Goal: Task Accomplishment & Management: Manage account settings

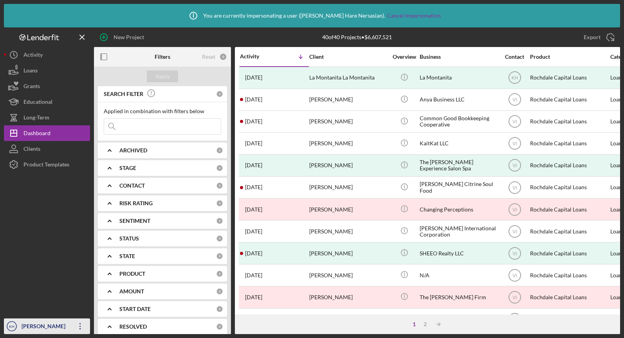
click at [36, 327] on div "[PERSON_NAME] [PERSON_NAME]" at bounding box center [45, 333] width 51 height 31
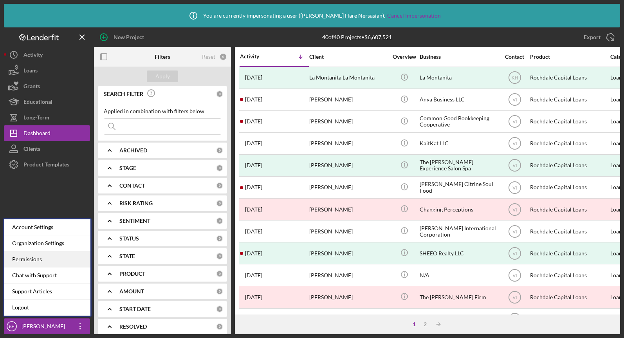
click at [32, 263] on div "Permissions" at bounding box center [47, 259] width 86 height 16
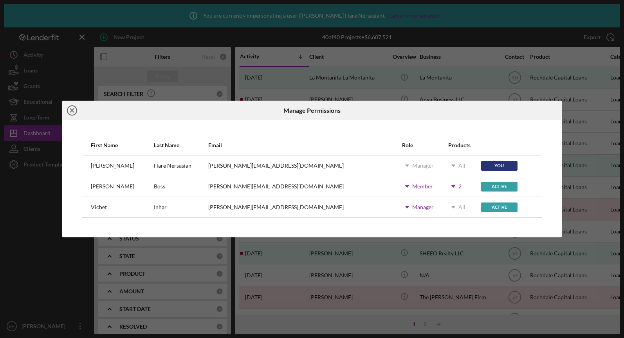
click at [72, 112] on icon "Icon/Close" at bounding box center [72, 111] width 20 height 20
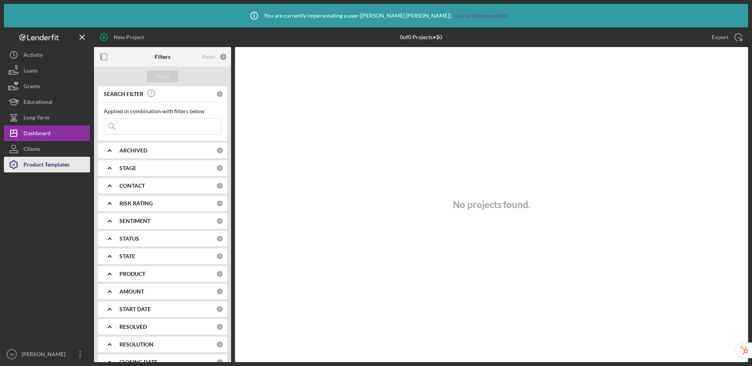
click at [58, 167] on div "Product Templates" at bounding box center [46, 166] width 46 height 18
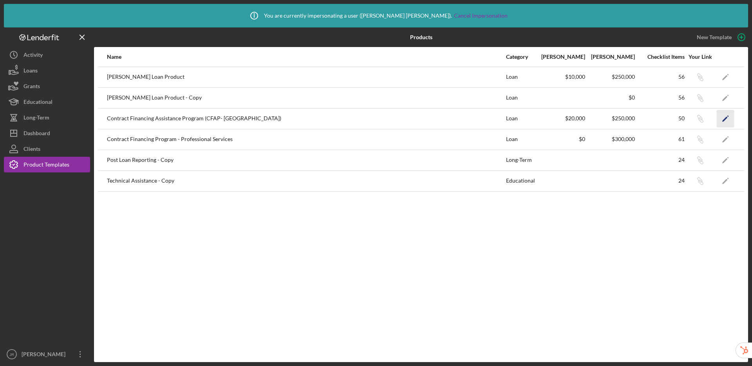
click at [724, 116] on icon "Icon/Edit" at bounding box center [725, 119] width 18 height 18
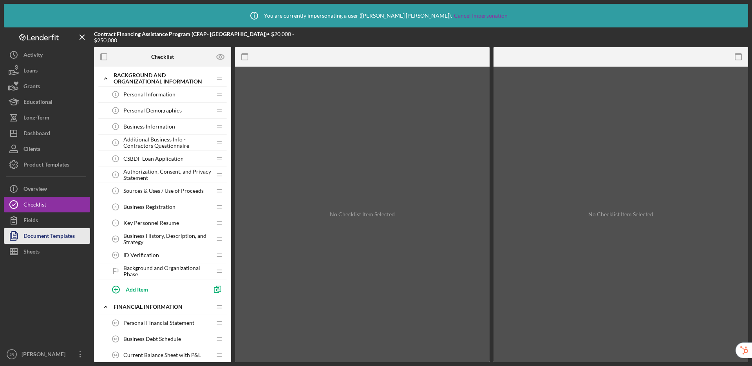
click at [44, 236] on div "Document Templates" at bounding box center [48, 237] width 51 height 18
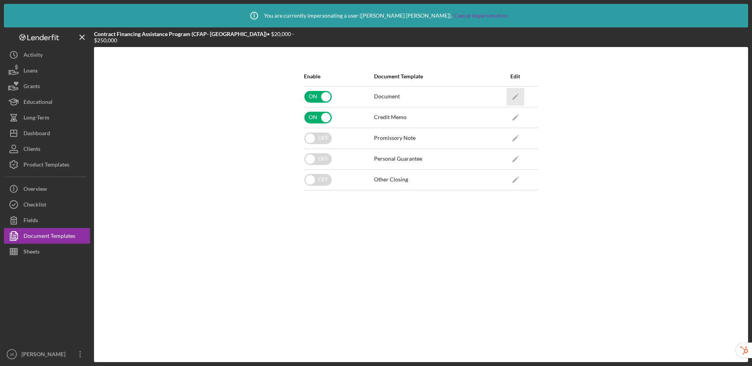
click at [513, 94] on icon "Icon/Edit" at bounding box center [515, 97] width 18 height 18
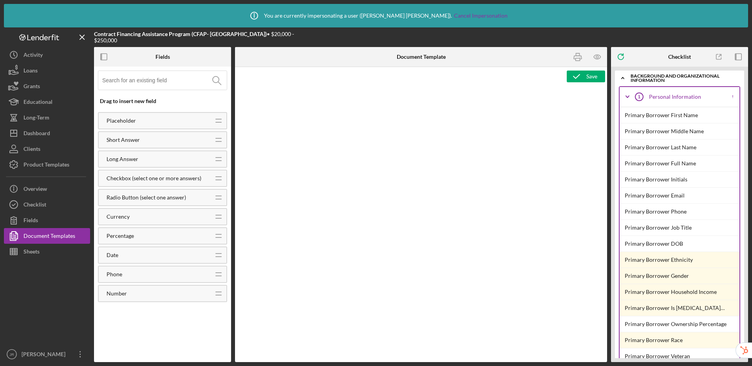
type textarea "<p style="line-height: 1.2; text-align: center; margin-top: 3.25pt; margin-bott…"
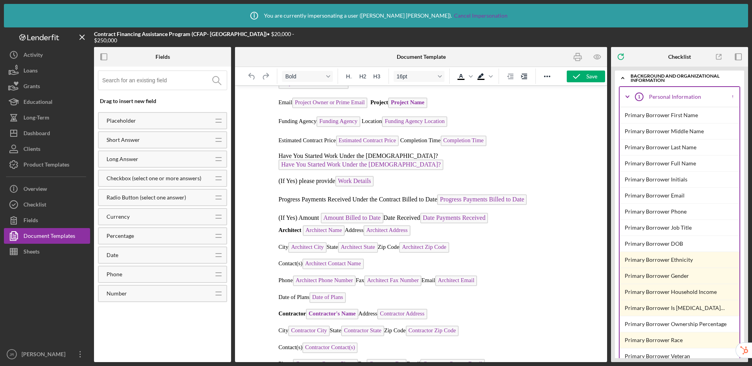
scroll to position [780, 0]
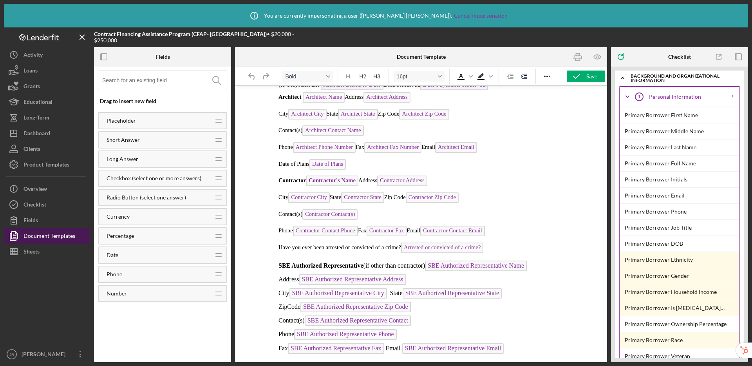
click at [41, 236] on div "Document Templates" at bounding box center [49, 237] width 52 height 18
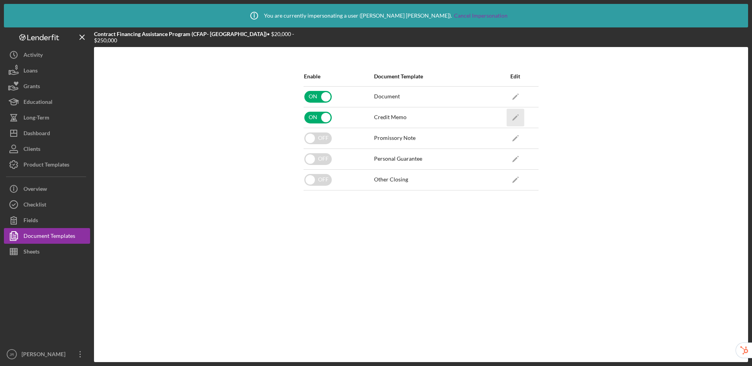
click at [515, 118] on icon "Icon/Edit" at bounding box center [515, 117] width 18 height 18
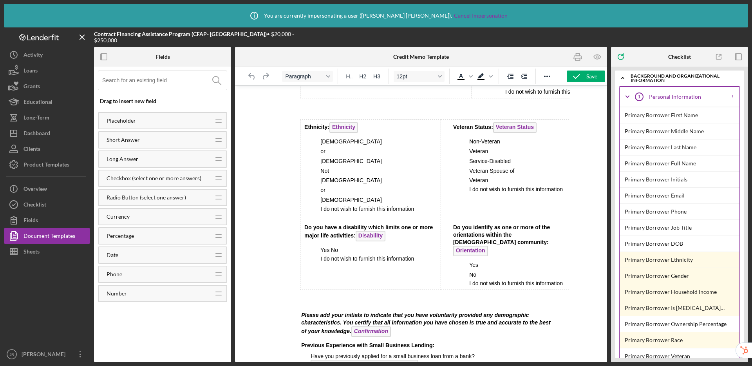
scroll to position [2041, 0]
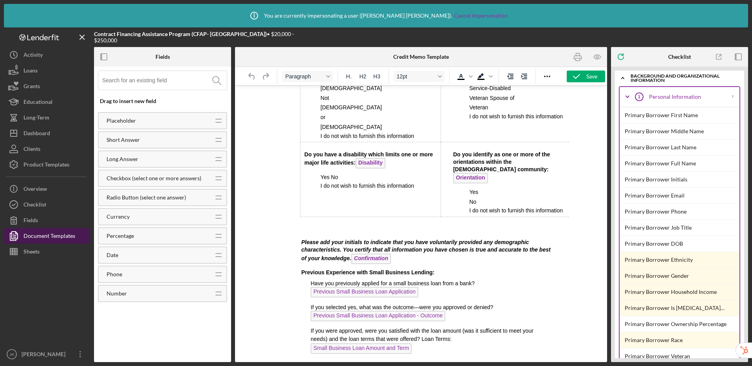
click at [62, 235] on div "Document Templates" at bounding box center [49, 237] width 52 height 18
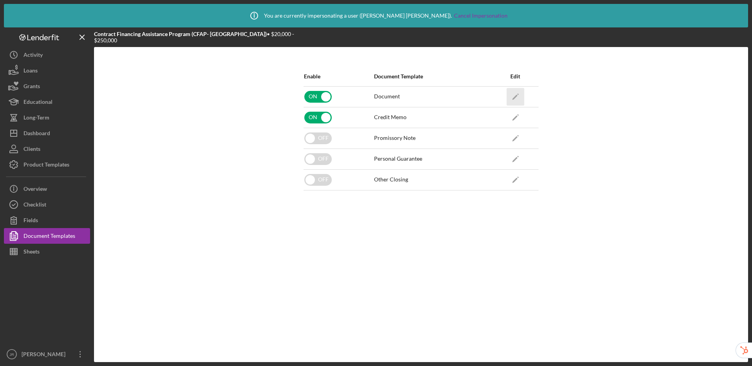
click at [519, 97] on icon "Icon/Edit" at bounding box center [515, 97] width 18 height 18
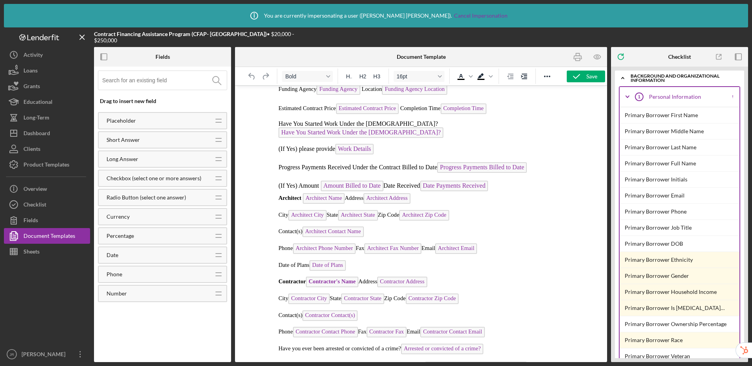
scroll to position [681, 0]
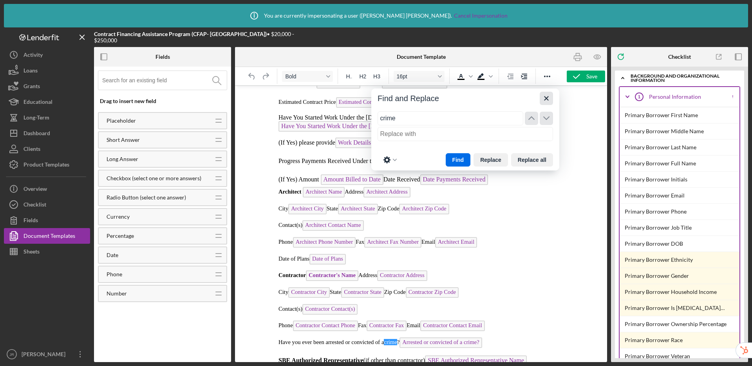
type input "crime"
click at [544, 99] on icon "Close" at bounding box center [545, 98] width 9 height 9
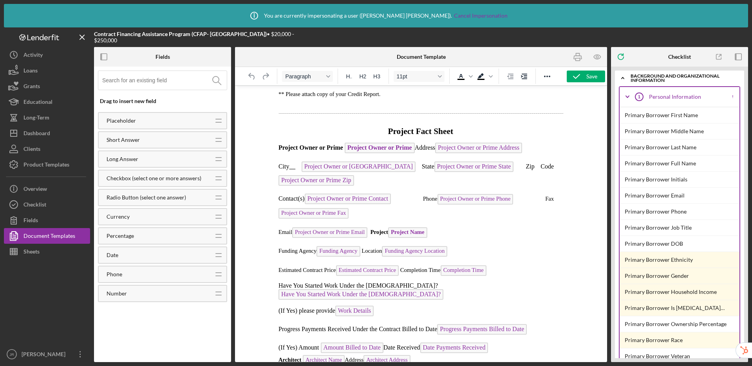
scroll to position [554, 0]
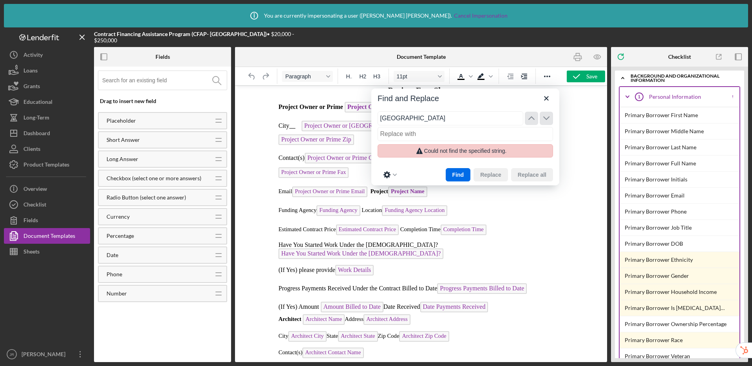
click at [417, 120] on input "crimea" at bounding box center [450, 118] width 146 height 14
type input "crime"
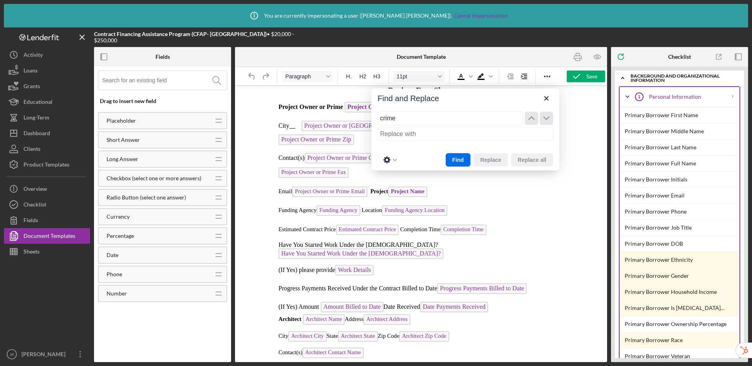
scroll to position [663, 0]
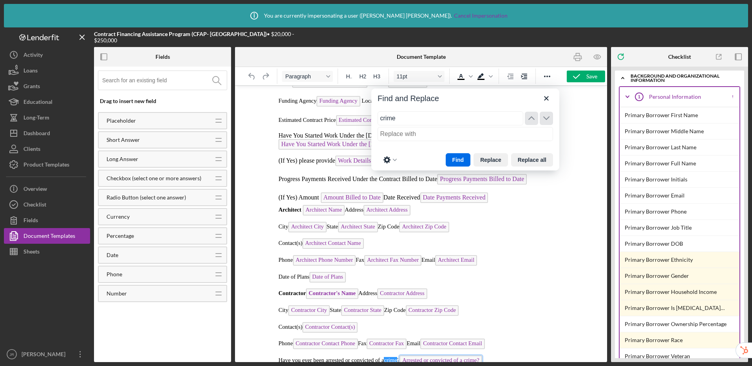
click at [429, 357] on span "Arrested or convicted of a crime?" at bounding box center [440, 360] width 83 height 11
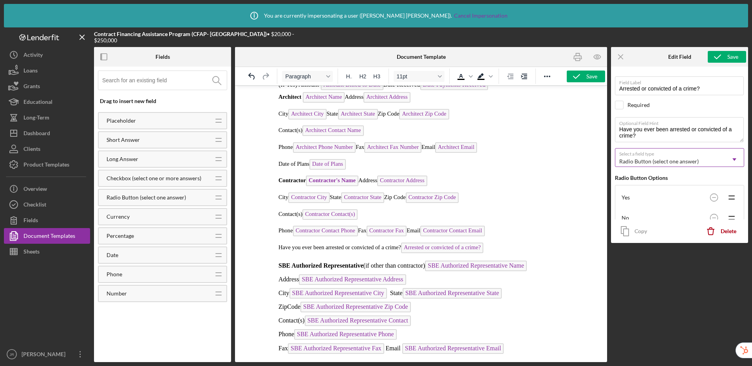
scroll to position [72, 0]
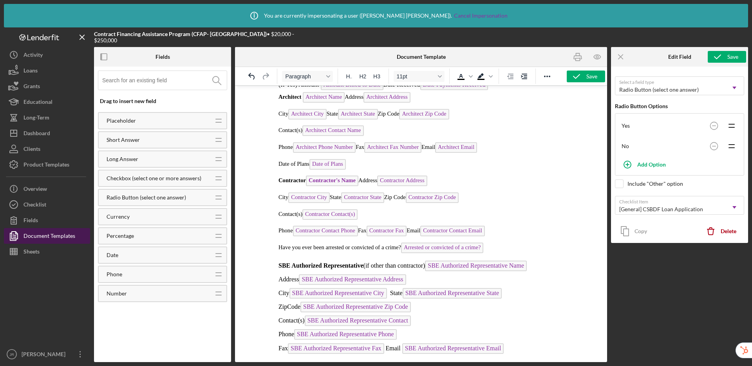
click at [68, 230] on div "Document Templates" at bounding box center [49, 237] width 52 height 18
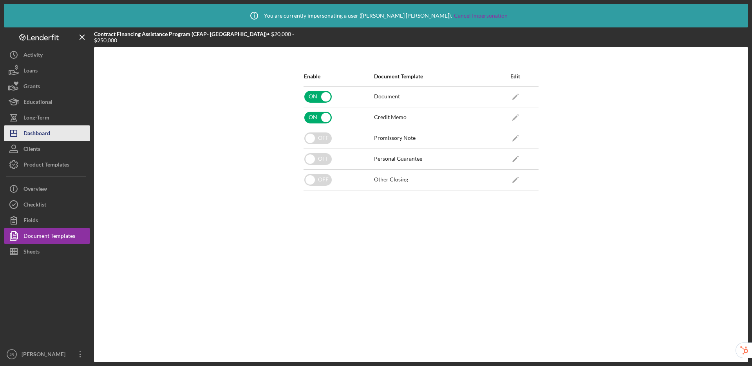
click at [42, 134] on div "Dashboard" at bounding box center [36, 134] width 27 height 18
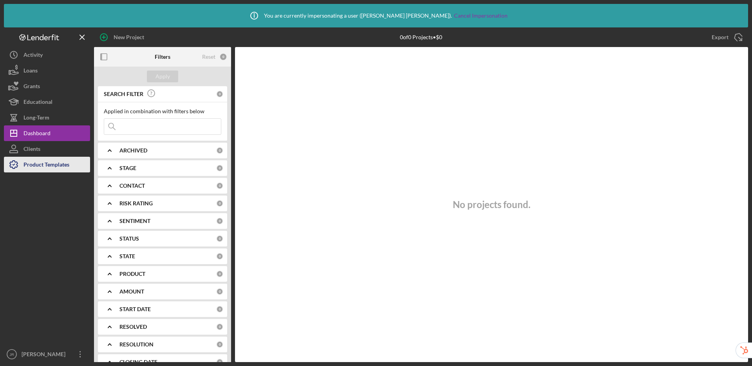
click at [43, 165] on div "Product Templates" at bounding box center [46, 166] width 46 height 18
click at [52, 166] on div "Product Templates" at bounding box center [46, 166] width 46 height 18
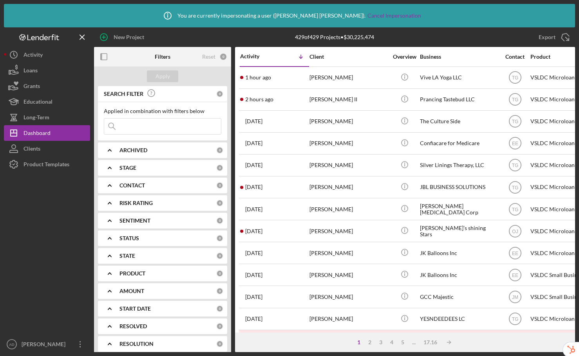
drag, startPoint x: 108, startPoint y: 36, endPoint x: 151, endPoint y: 6, distance: 52.9
click at [112, 29] on div "New Project" at bounding box center [123, 37] width 58 height 20
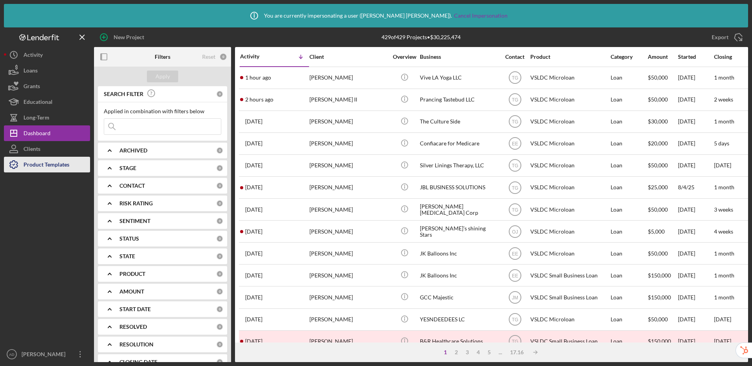
click at [47, 166] on div "Product Templates" at bounding box center [46, 166] width 46 height 18
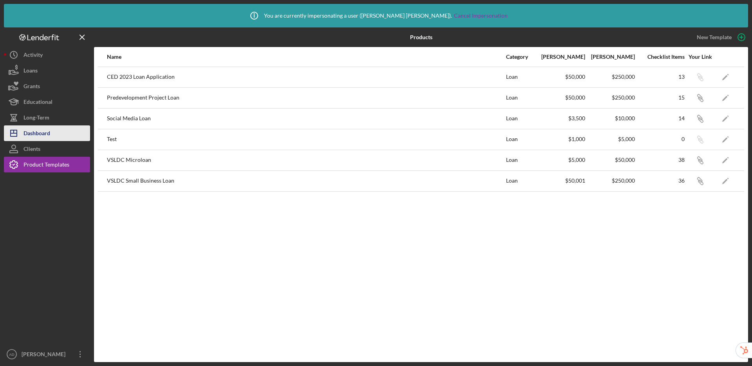
click at [45, 132] on div "Dashboard" at bounding box center [36, 134] width 27 height 18
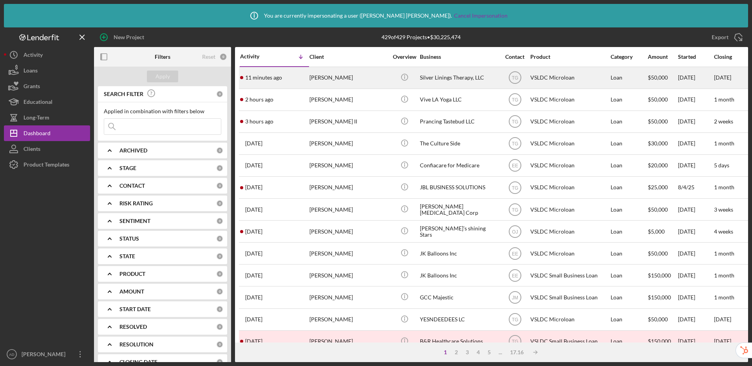
click at [357, 79] on div "Samantha Quinal" at bounding box center [348, 77] width 78 height 21
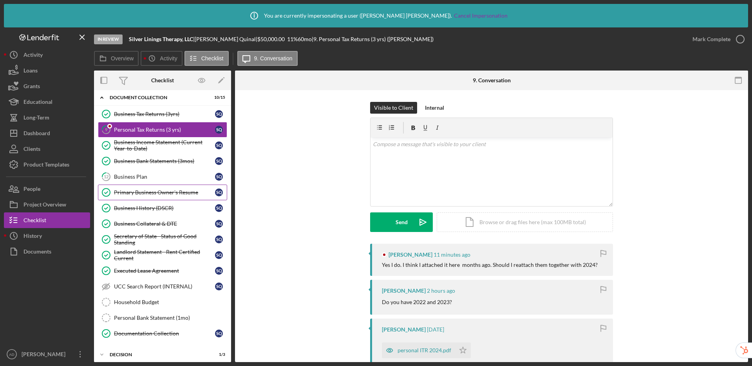
scroll to position [60, 0]
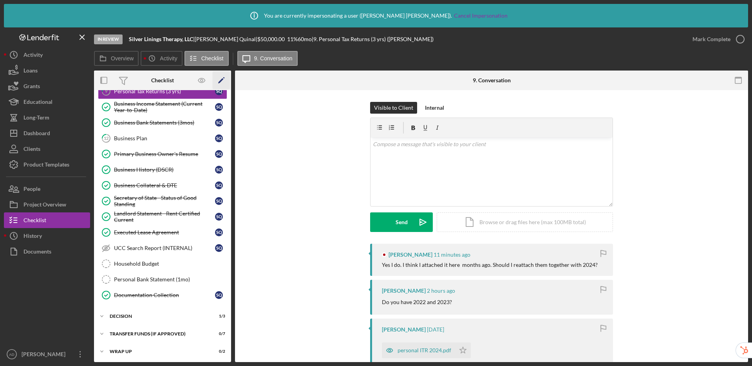
click at [219, 81] on icon "Icon/Edit" at bounding box center [222, 81] width 18 height 18
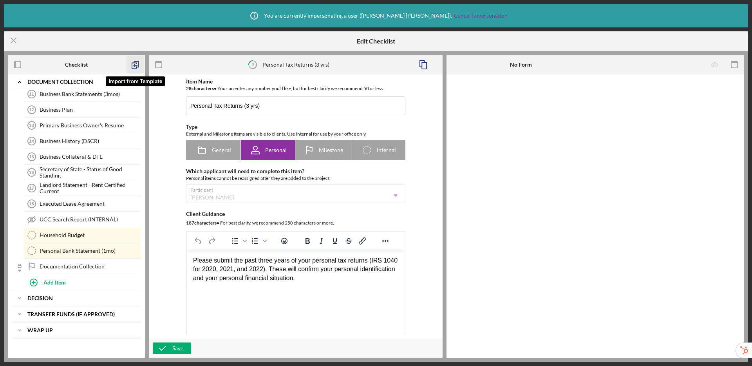
click at [137, 65] on icon "button" at bounding box center [135, 65] width 18 height 18
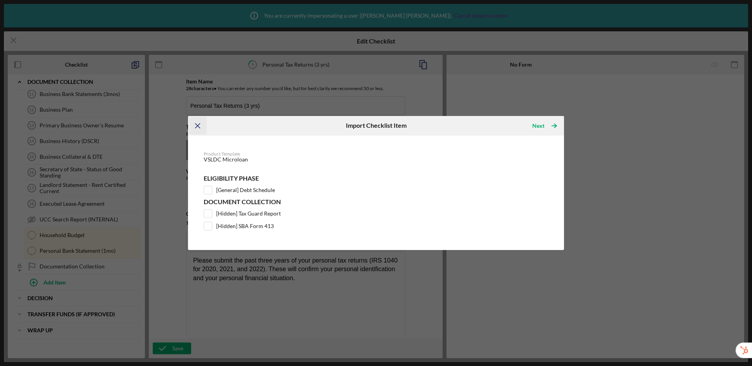
click at [198, 125] on line "button" at bounding box center [197, 125] width 4 height 4
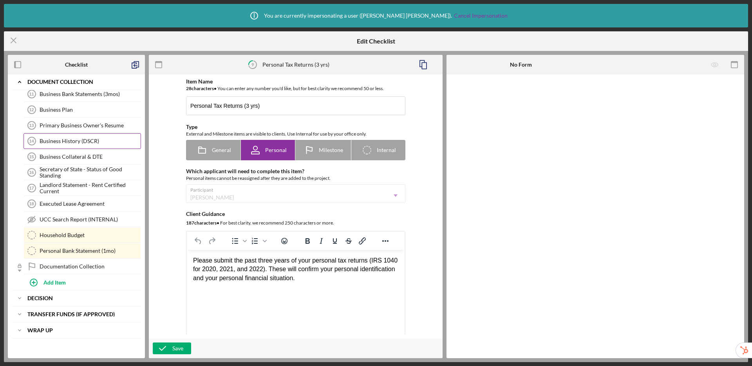
click at [75, 141] on div "Business History (DSCR)" at bounding box center [90, 141] width 101 height 6
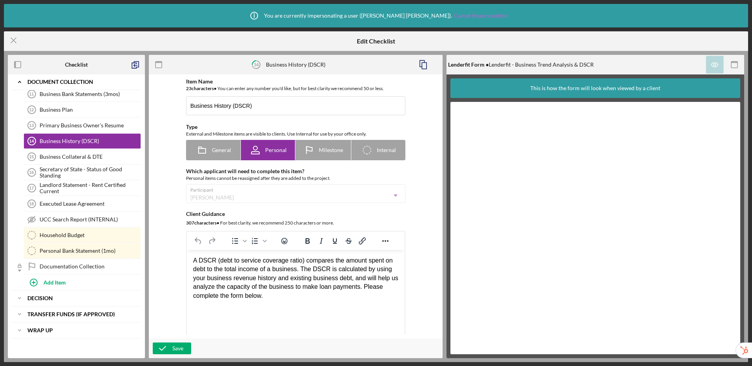
click at [457, 14] on link "Cancel Impersonation" at bounding box center [481, 16] width 54 height 6
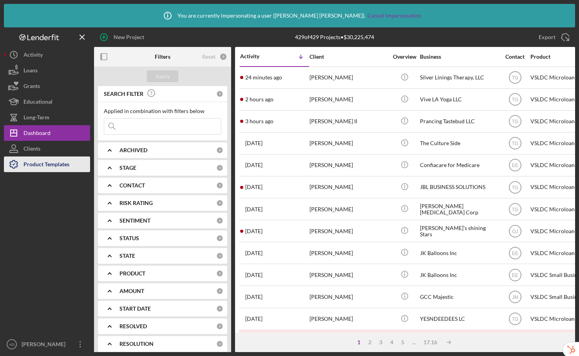
click at [49, 166] on div "Product Templates" at bounding box center [46, 166] width 46 height 18
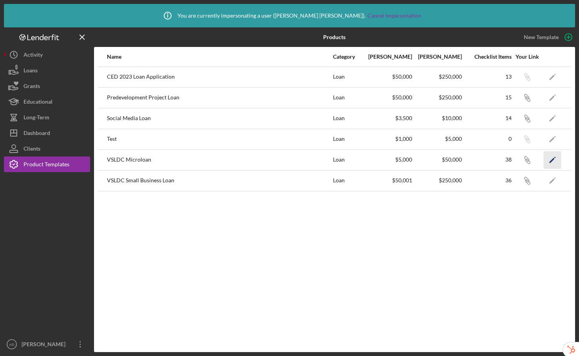
click at [556, 159] on icon "Icon/Edit" at bounding box center [552, 160] width 18 height 18
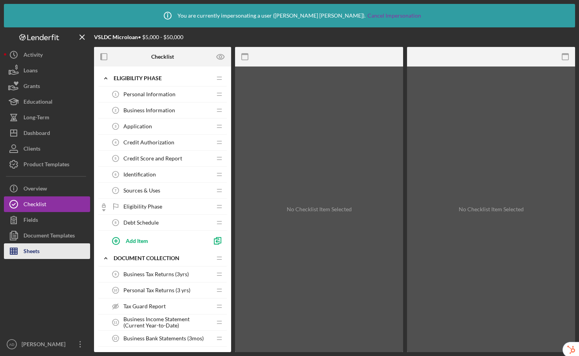
click at [49, 254] on button "Sheets" at bounding box center [47, 251] width 86 height 16
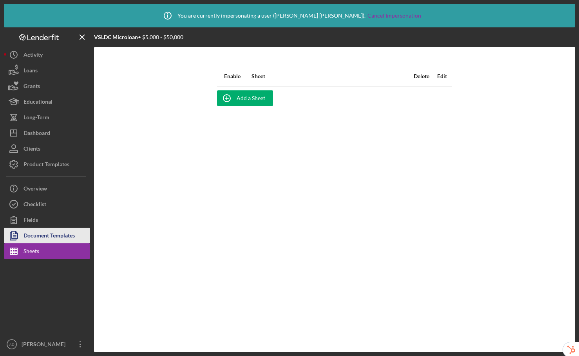
click at [59, 233] on div "Document Templates" at bounding box center [48, 237] width 51 height 18
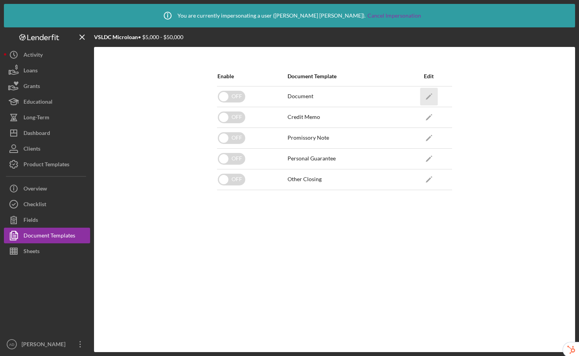
click at [434, 95] on icon "Icon/Edit" at bounding box center [429, 97] width 18 height 18
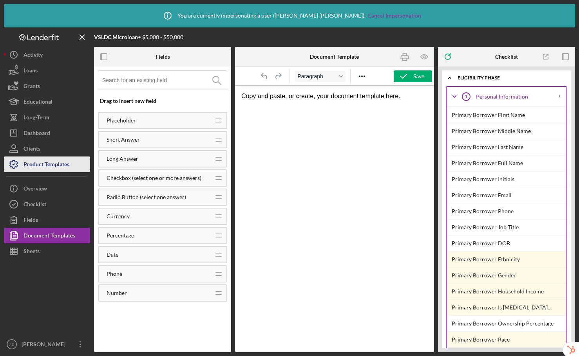
click at [50, 166] on div "Product Templates" at bounding box center [46, 166] width 46 height 18
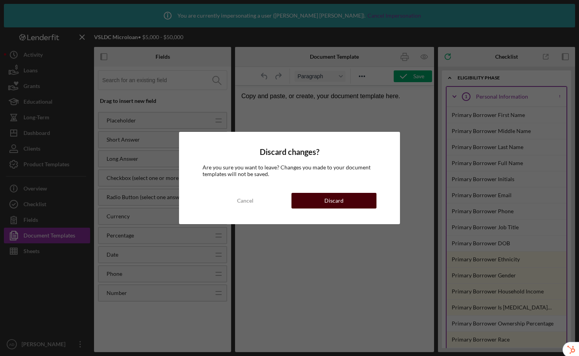
click at [361, 205] on button "Discard" at bounding box center [333, 201] width 85 height 16
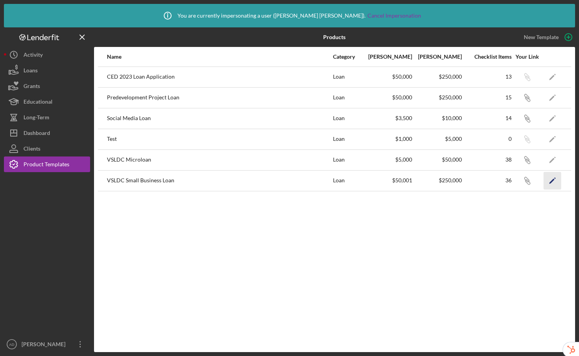
click at [555, 182] on icon "Icon/Edit" at bounding box center [552, 181] width 18 height 18
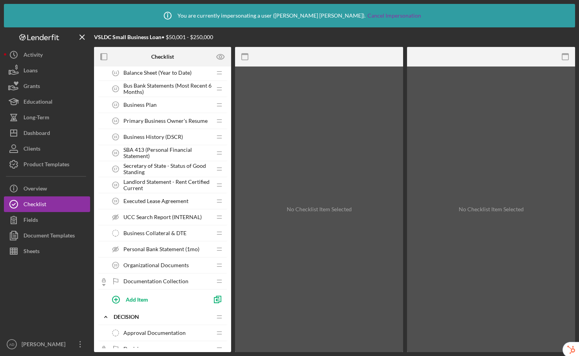
scroll to position [272, 0]
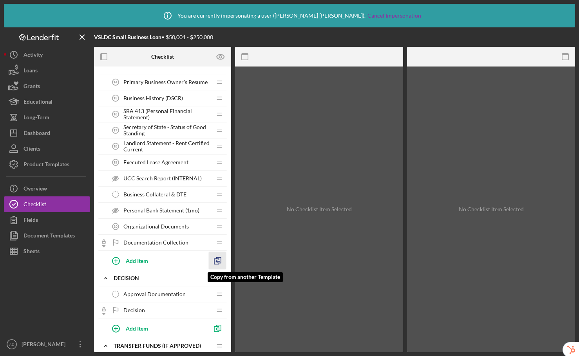
click at [217, 260] on polyline "button" at bounding box center [217, 261] width 2 height 2
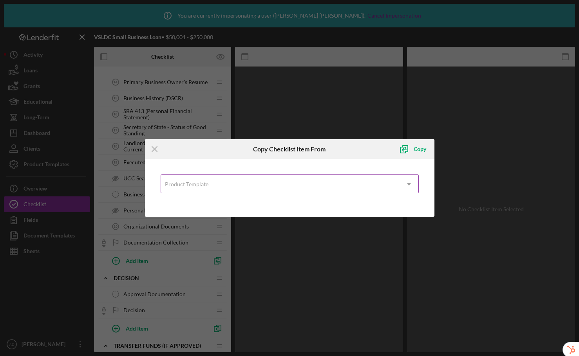
click at [200, 185] on div "Product Template" at bounding box center [186, 184] width 43 height 6
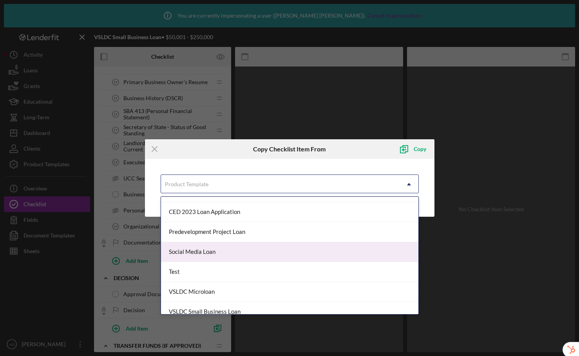
scroll to position [15, 0]
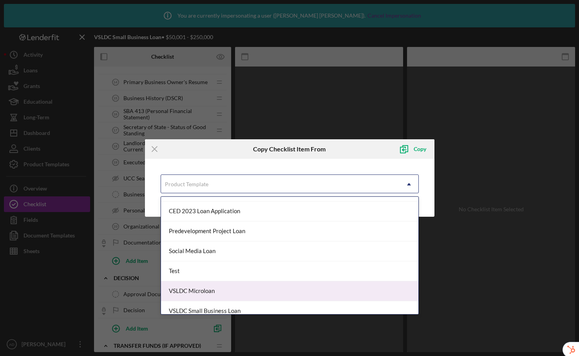
click at [197, 289] on div "VSLDC Microloan" at bounding box center [289, 291] width 257 height 20
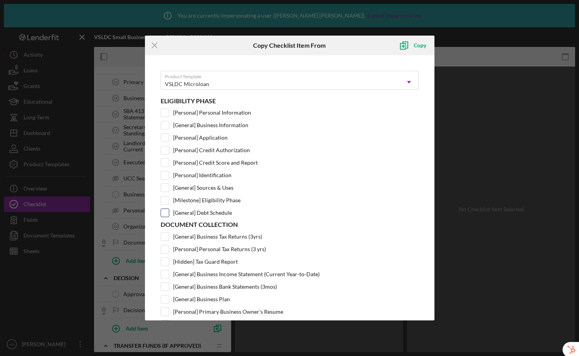
scroll to position [55, 0]
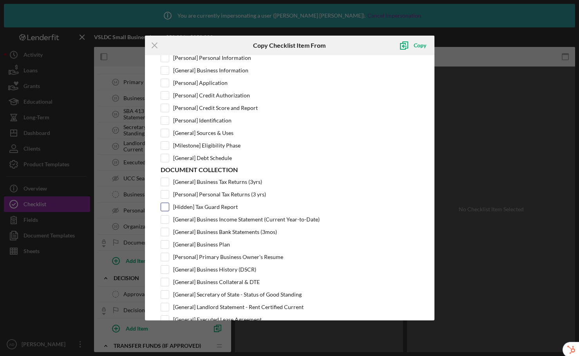
click at [165, 207] on input "[Hidden] Tax Guard Report" at bounding box center [165, 207] width 8 height 8
checkbox input "true"
click at [418, 46] on div "Copy" at bounding box center [419, 46] width 13 height 16
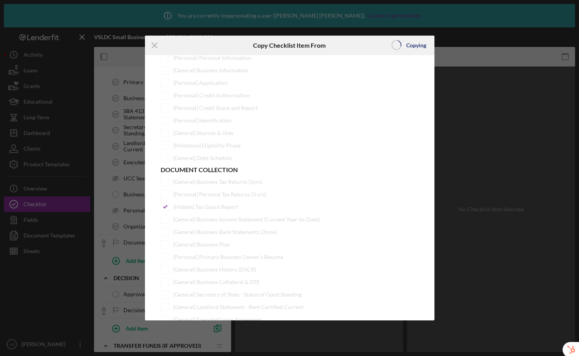
scroll to position [0, 0]
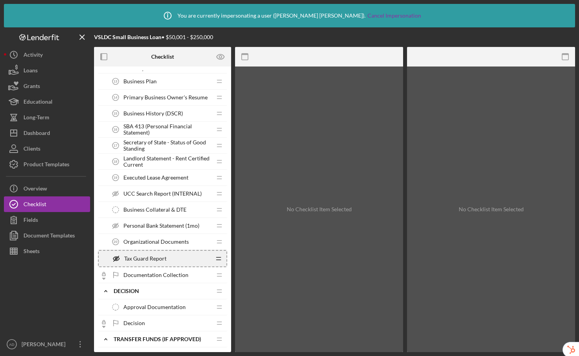
scroll to position [92, 0]
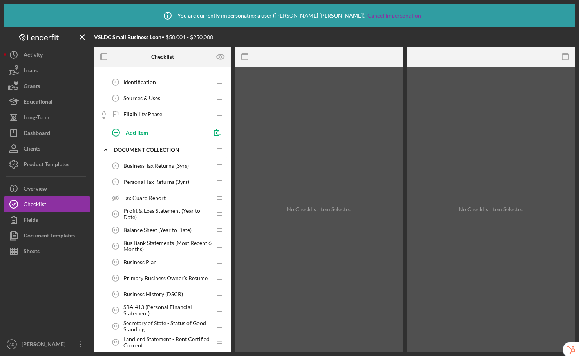
click at [145, 197] on span "Tax Guard Report" at bounding box center [144, 198] width 42 height 6
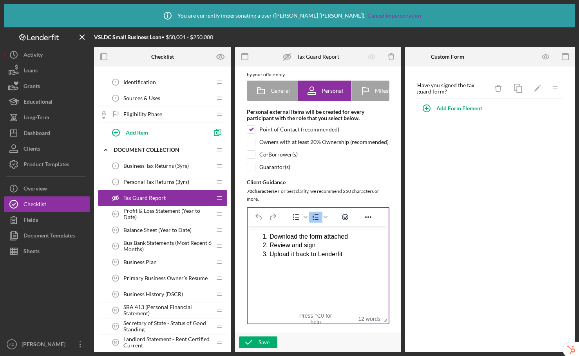
scroll to position [86, 0]
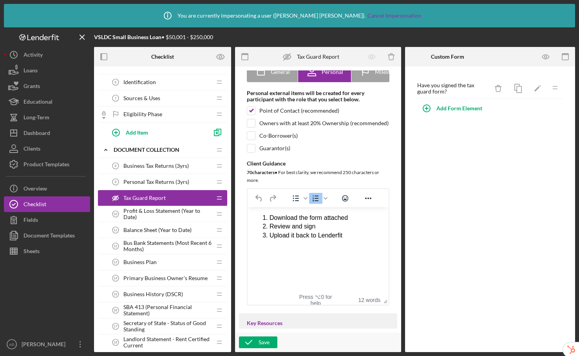
click at [261, 216] on ol "Download the form attached Review and sign Upload it back to Lenderfit" at bounding box center [318, 227] width 128 height 26
click at [285, 234] on div "Please follow these instructions: 1. Download the form attached Review and sign…" at bounding box center [318, 234] width 128 height 41
click at [270, 259] on li "Upload it back to Lenderfit" at bounding box center [325, 256] width 113 height 9
click at [352, 251] on li "Upload it back to Lenderfit" at bounding box center [325, 250] width 113 height 9
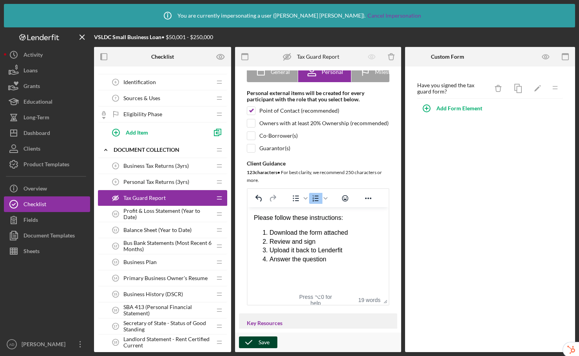
click at [261, 344] on div "Save" at bounding box center [263, 343] width 11 height 12
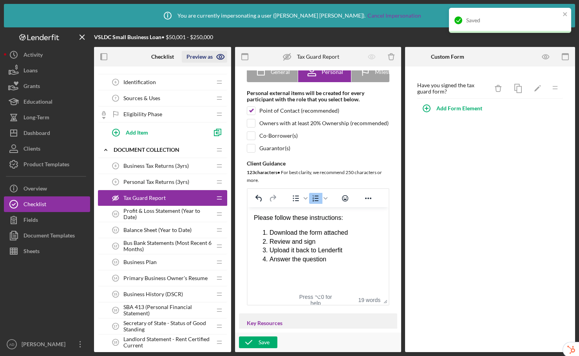
click at [220, 57] on icon "button" at bounding box center [221, 57] width 20 height 20
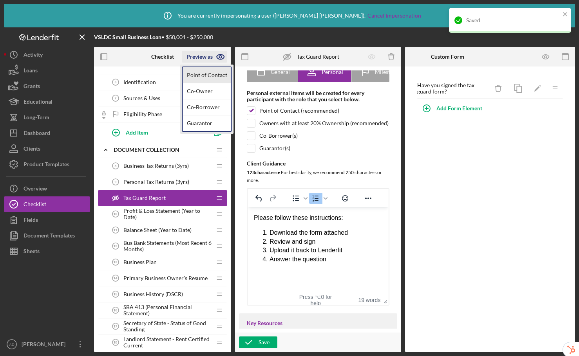
click at [215, 74] on link "Point of Contact" at bounding box center [207, 75] width 48 height 16
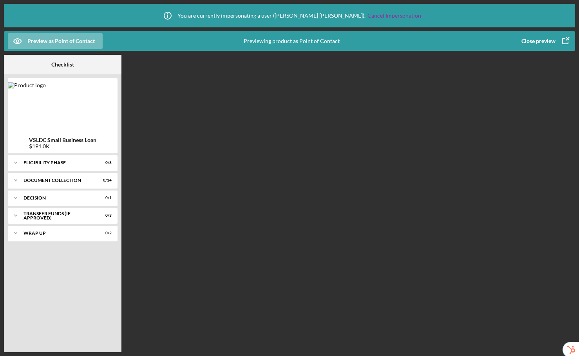
click at [545, 42] on div "Close preview" at bounding box center [538, 41] width 34 height 16
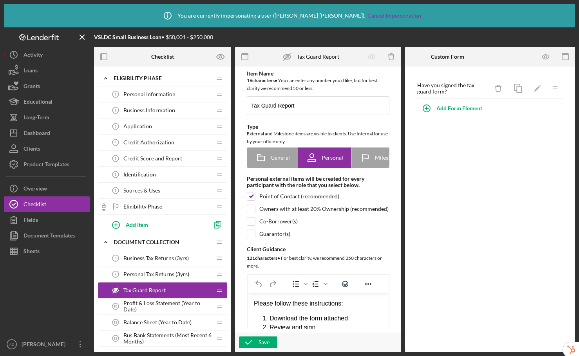
scroll to position [647, 0]
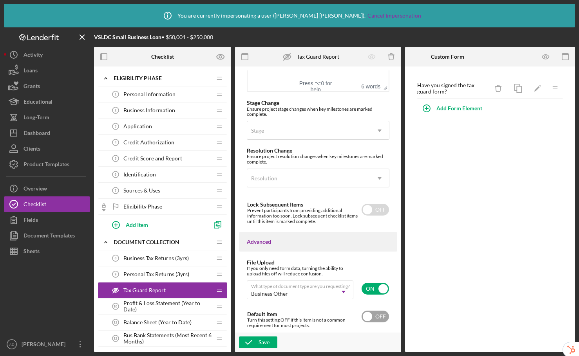
click at [371, 317] on input "checkbox" at bounding box center [374, 317] width 27 height 12
checkbox input "true"
click at [259, 344] on div "Save" at bounding box center [263, 343] width 11 height 12
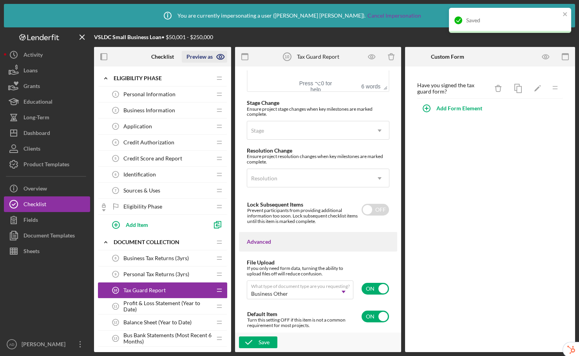
click at [221, 56] on icon "button" at bounding box center [220, 57] width 2 height 2
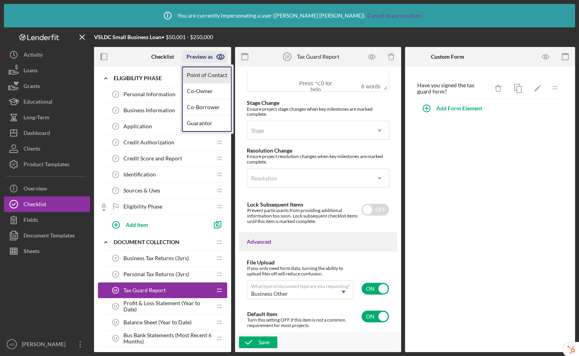
click at [213, 78] on link "Point of Contact" at bounding box center [207, 75] width 48 height 16
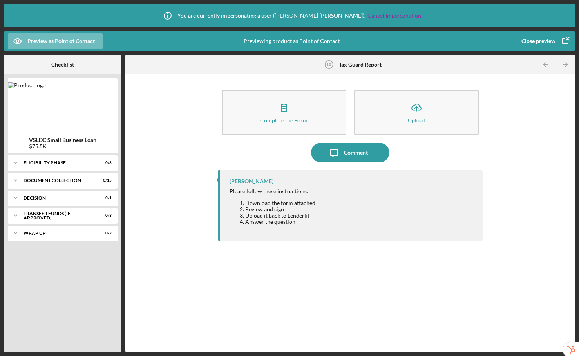
click at [544, 38] on div "Close preview" at bounding box center [538, 41] width 34 height 16
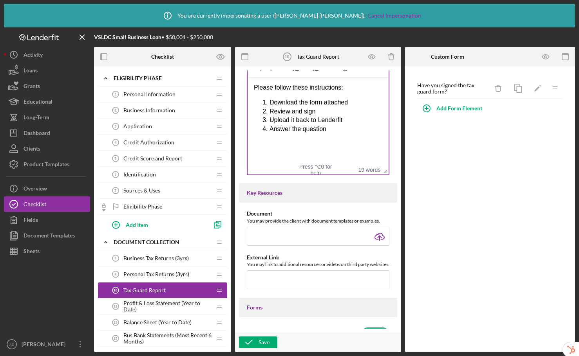
scroll to position [205, 0]
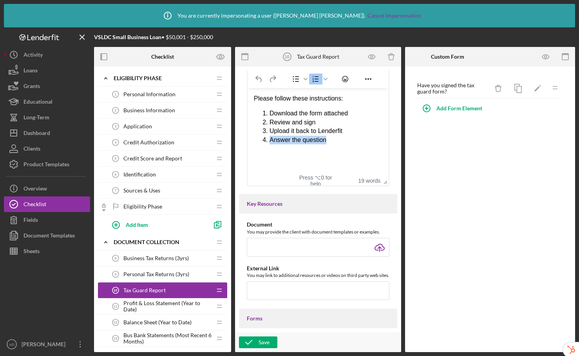
drag, startPoint x: 325, startPoint y: 141, endPoint x: 270, endPoint y: 140, distance: 54.8
click at [270, 140] on li "Answer the question" at bounding box center [325, 140] width 113 height 9
drag, startPoint x: 324, startPoint y: 114, endPoint x: 311, endPoint y: 115, distance: 12.9
click at [311, 115] on li "Download the form attached" at bounding box center [325, 113] width 113 height 9
click at [348, 121] on li "Review and sign" at bounding box center [325, 122] width 113 height 9
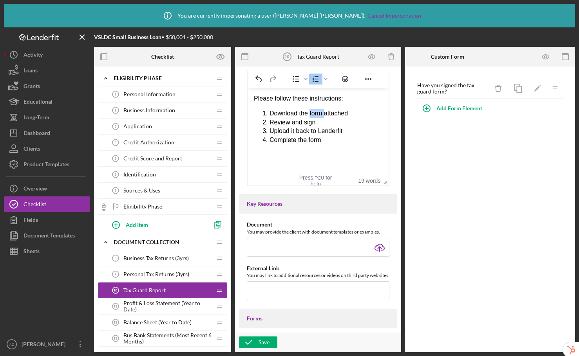
drag, startPoint x: 324, startPoint y: 113, endPoint x: 310, endPoint y: 113, distance: 13.7
click at [310, 113] on li "Download the form attached" at bounding box center [325, 113] width 113 height 9
drag, startPoint x: 331, startPoint y: 141, endPoint x: 245, endPoint y: 96, distance: 96.7
click at [247, 96] on html "Please follow these instructions: Download the file attached Review and sign Up…" at bounding box center [317, 119] width 141 height 63
copy body "Please follow these instructions: Download the file attached Review and sign Up…"
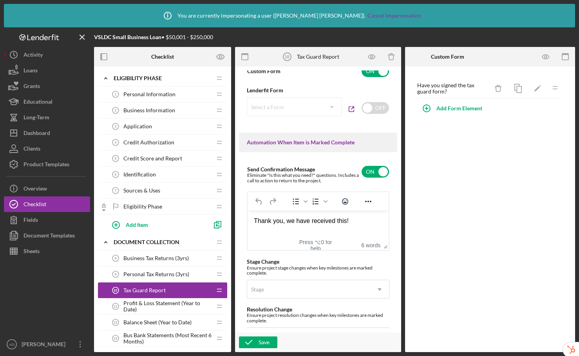
scroll to position [548, 0]
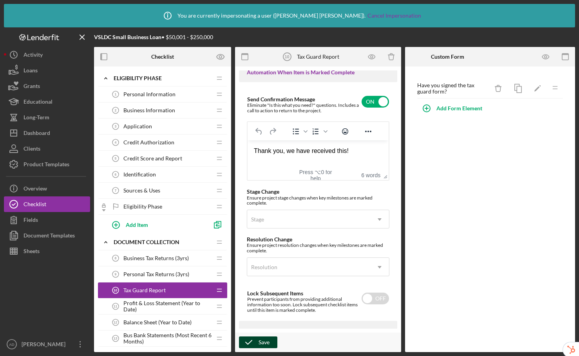
click at [248, 342] on icon "button" at bounding box center [249, 343] width 20 height 20
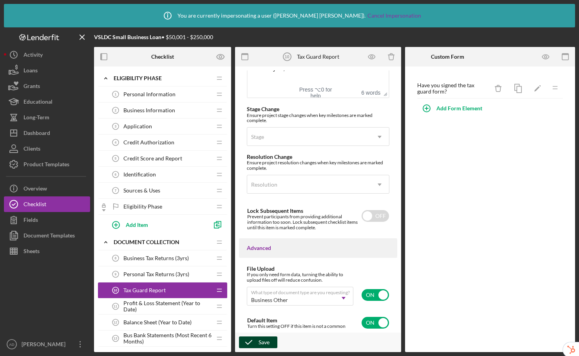
scroll to position [647, 0]
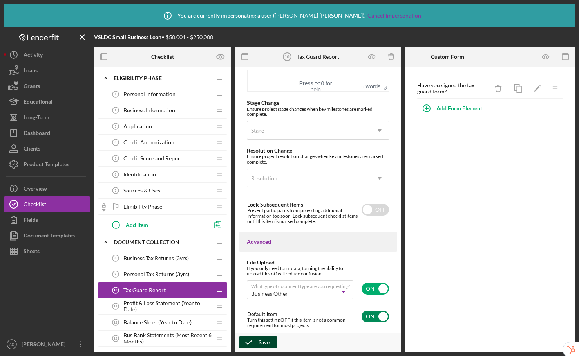
click at [370, 319] on input "checkbox" at bounding box center [374, 317] width 27 height 12
checkbox input "false"
click at [254, 343] on icon "button" at bounding box center [249, 343] width 20 height 20
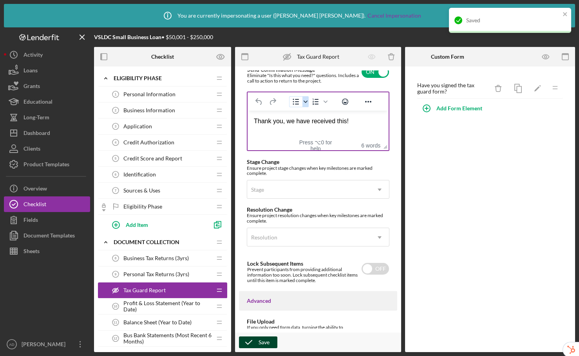
scroll to position [508, 0]
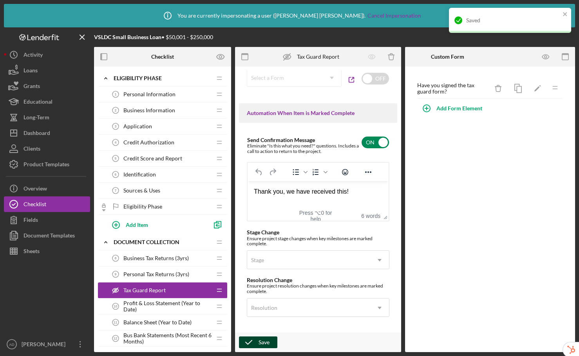
click at [373, 148] on input "checkbox" at bounding box center [374, 143] width 27 height 12
checkbox input "false"
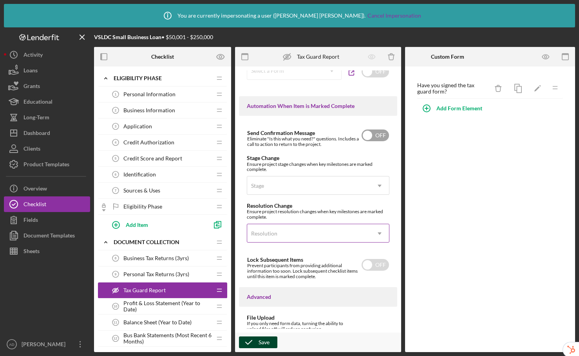
scroll to position [580, 0]
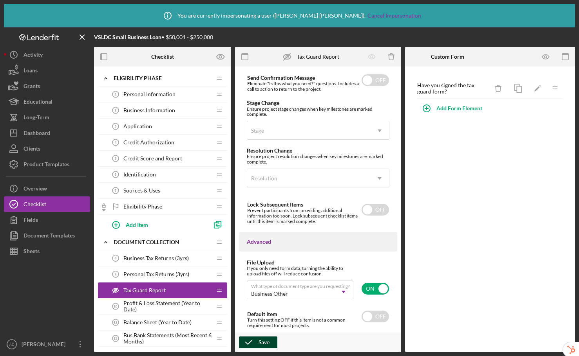
click at [254, 342] on icon "button" at bounding box center [249, 343] width 20 height 20
click at [546, 59] on icon "button" at bounding box center [545, 57] width 7 height 4
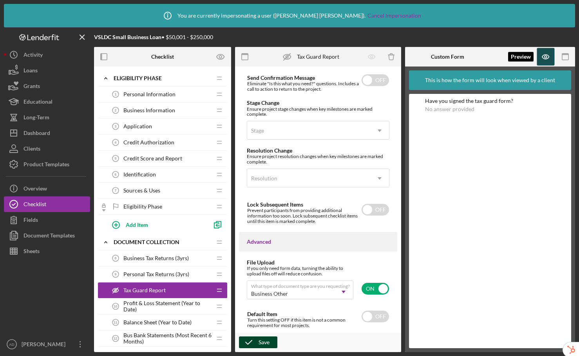
click at [546, 59] on icon "button" at bounding box center [545, 57] width 7 height 4
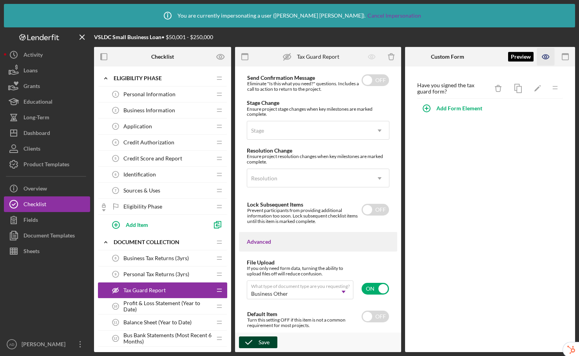
click at [546, 59] on icon "button" at bounding box center [545, 57] width 7 height 4
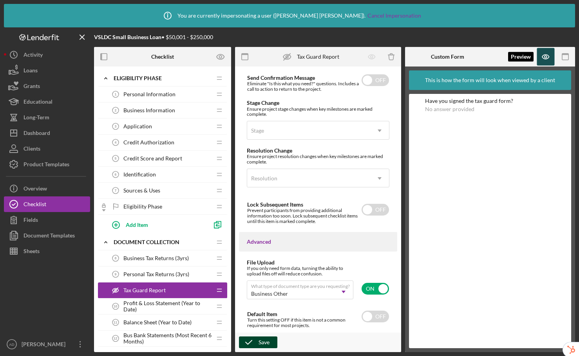
click at [546, 59] on icon "button" at bounding box center [545, 57] width 7 height 4
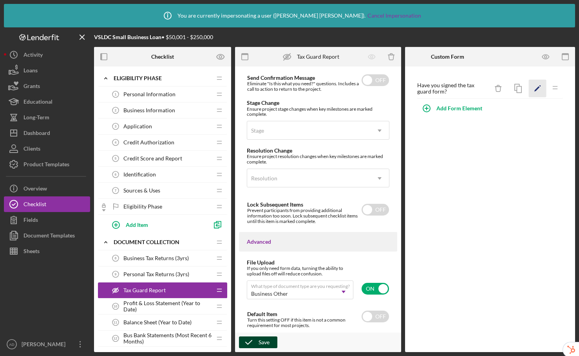
click at [537, 89] on icon "Icon/Edit" at bounding box center [537, 89] width 18 height 18
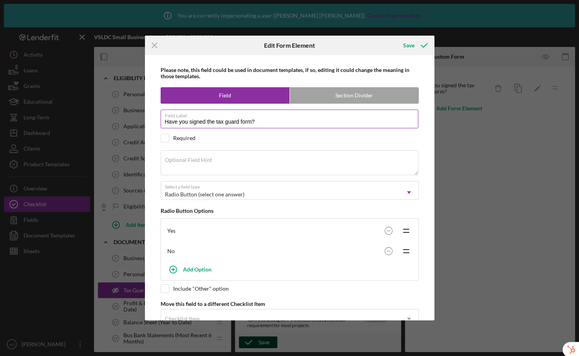
click at [206, 123] on input "Have you signed the tax guard form?" at bounding box center [290, 119] width 258 height 19
type input "Have you signed and upload the tax guard form?"
click at [411, 45] on div "Save" at bounding box center [408, 46] width 11 height 16
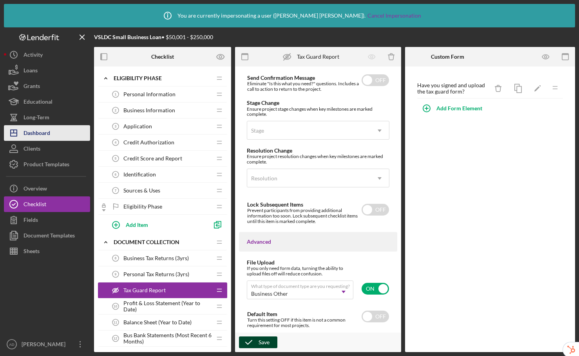
click at [45, 132] on div "Dashboard" at bounding box center [36, 134] width 27 height 18
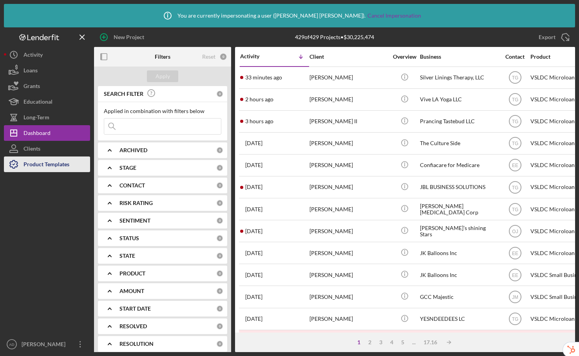
click at [73, 168] on button "Product Templates" at bounding box center [47, 165] width 86 height 16
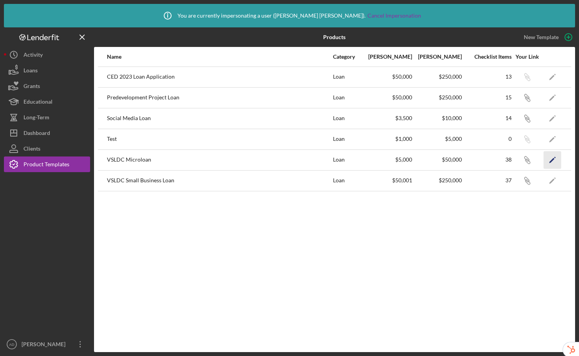
click at [553, 161] on icon "Icon/Edit" at bounding box center [552, 160] width 18 height 18
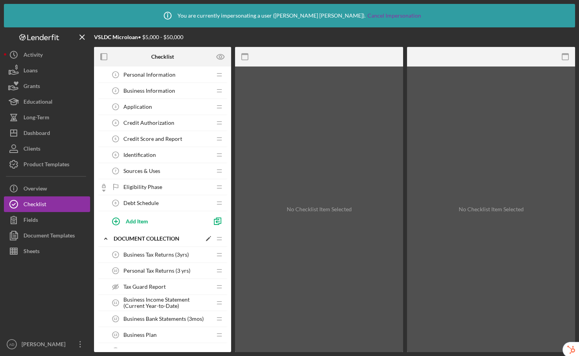
scroll to position [132, 0]
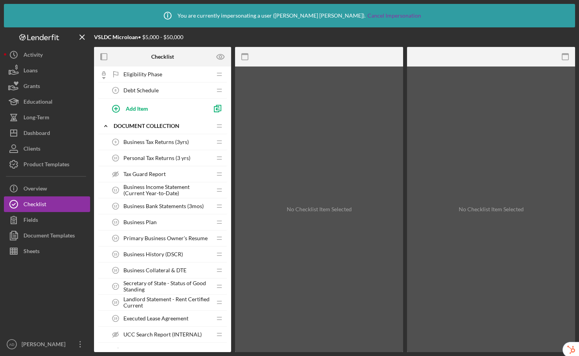
click at [166, 176] on div "Tax Guard Report Tax Guard Report" at bounding box center [160, 174] width 104 height 16
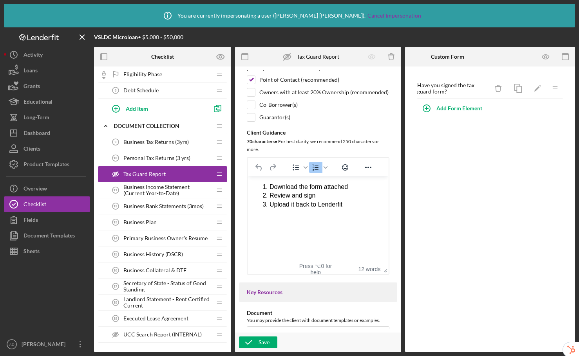
scroll to position [164, 0]
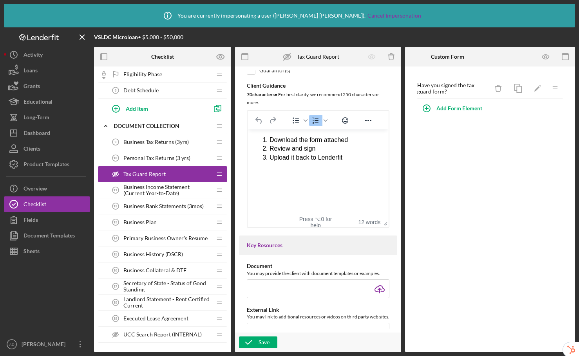
drag, startPoint x: 337, startPoint y: 157, endPoint x: 257, endPoint y: 135, distance: 82.9
click at [257, 135] on html "Download the form attached Review and sign Upload it back to Lenderfit" at bounding box center [317, 149] width 141 height 39
paste body "Rich Text Area. Press ALT-0 for help."
click at [270, 142] on div "Please follow these instructions:" at bounding box center [325, 140] width 113 height 9
click at [316, 125] on icon "Numbered list" at bounding box center [315, 120] width 9 height 9
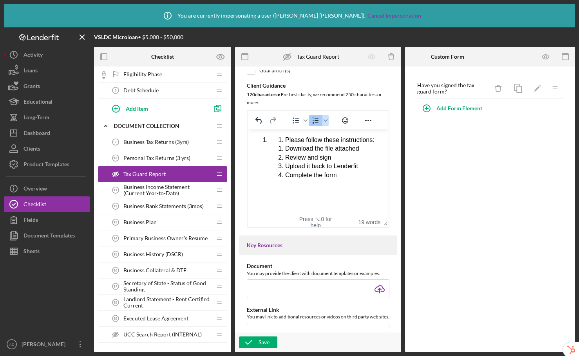
click at [315, 121] on icon "Numbered list" at bounding box center [315, 120] width 9 height 9
click at [292, 186] on html "Please follow these instructions: Download the file attached Review and sign Up…" at bounding box center [317, 158] width 141 height 56
click at [539, 87] on polygon "button" at bounding box center [536, 89] width 5 height 5
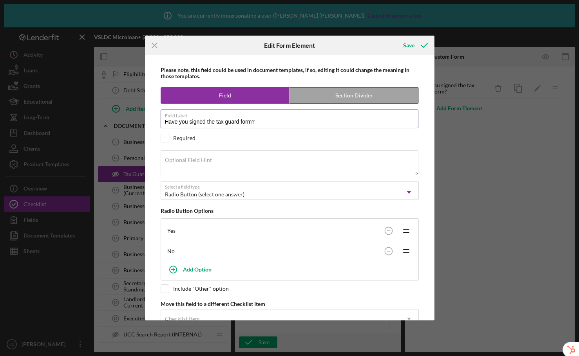
drag, startPoint x: 204, startPoint y: 124, endPoint x: 220, endPoint y: 96, distance: 31.4
click at [204, 124] on input "Have you signed the tax guard form?" at bounding box center [290, 119] width 258 height 19
type input "Have you signed and upload the tax guard form?"
click at [407, 48] on div "Save" at bounding box center [408, 46] width 11 height 16
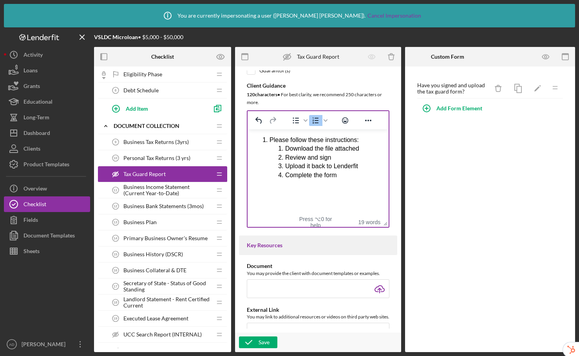
click at [269, 143] on li "Please follow these instructions: Download the file attached Review and sign Up…" at bounding box center [325, 158] width 113 height 44
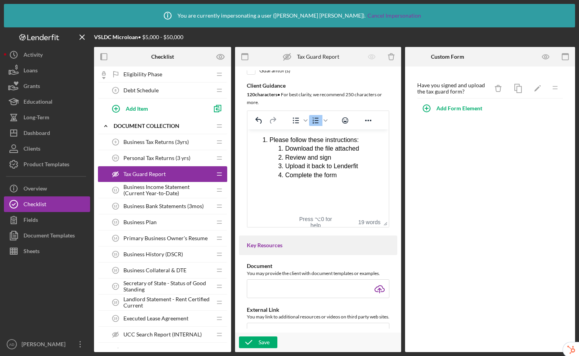
click at [343, 177] on li "Complete the form" at bounding box center [333, 175] width 97 height 9
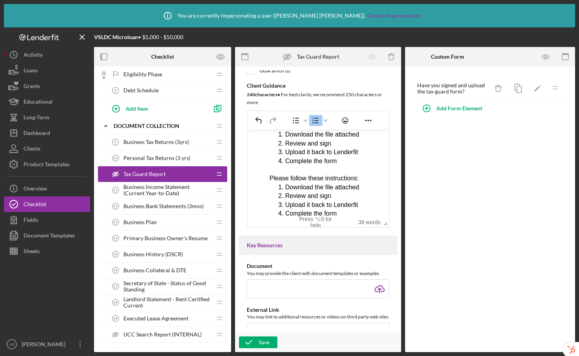
scroll to position [0, 0]
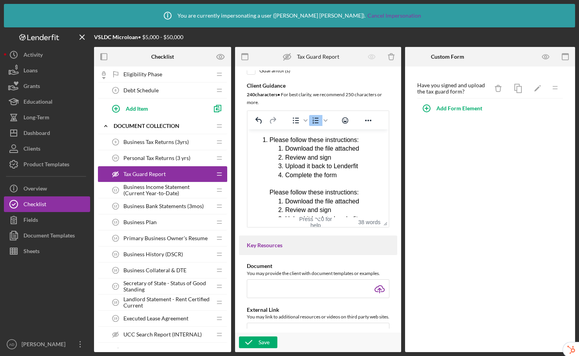
drag, startPoint x: 343, startPoint y: 162, endPoint x: 244, endPoint y: 122, distance: 107.2
click at [247, 130] on html "Please follow these instructions: Download the file attached Review and sign Up…" at bounding box center [317, 184] width 141 height 109
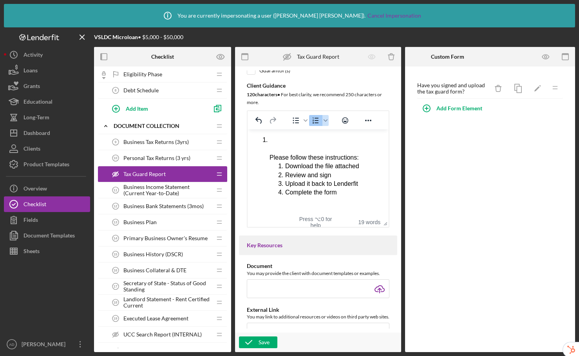
click at [319, 125] on icon "Numbered list" at bounding box center [315, 120] width 9 height 9
click at [316, 125] on icon "Numbered list" at bounding box center [315, 120] width 9 height 9
click at [323, 123] on icon "Numbered list" at bounding box center [325, 121] width 4 height 4
click at [320, 143] on icon at bounding box center [323, 142] width 19 height 19
click at [285, 136] on li "Rich Text Area. Press ALT-0 for help." at bounding box center [333, 140] width 97 height 9
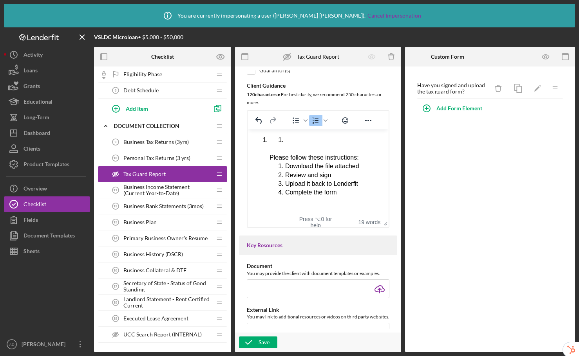
click at [260, 141] on ol "Please follow these instructions: Download the file attached Review and sign Up…" at bounding box center [318, 166] width 128 height 61
drag, startPoint x: 260, startPoint y: 141, endPoint x: 301, endPoint y: 141, distance: 41.5
click at [301, 141] on ol "Please follow these instructions: Download the file attached Review and sign Up…" at bounding box center [318, 166] width 128 height 61
click at [259, 120] on icon "Undo" at bounding box center [258, 120] width 9 height 9
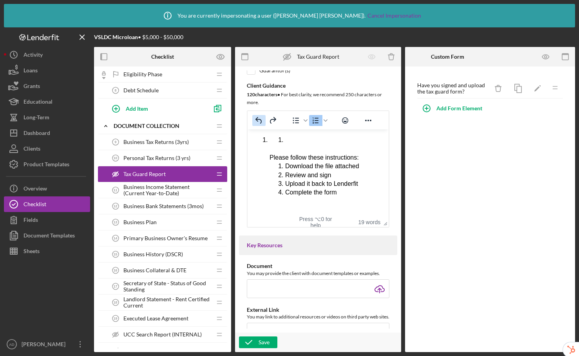
click at [259, 120] on icon "Undo" at bounding box center [258, 120] width 9 height 9
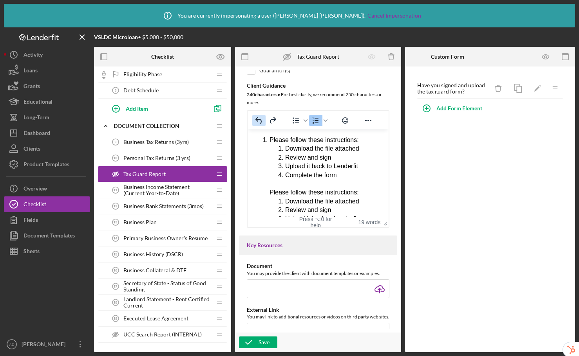
click at [259, 120] on icon "Undo" at bounding box center [258, 120] width 9 height 9
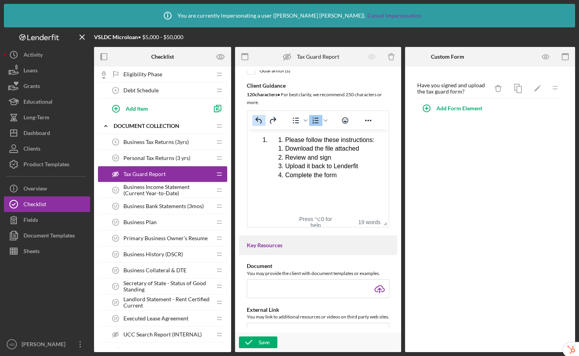
click at [259, 119] on icon "Undo" at bounding box center [258, 120] width 9 height 9
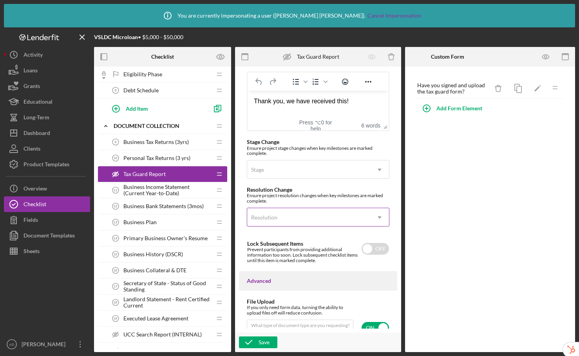
scroll to position [570, 0]
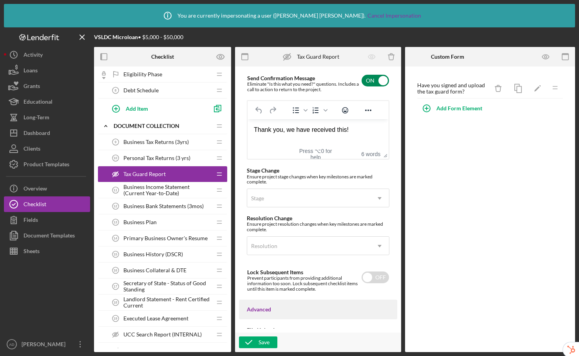
click at [375, 87] on input "checkbox" at bounding box center [374, 81] width 27 height 12
checkbox input "false"
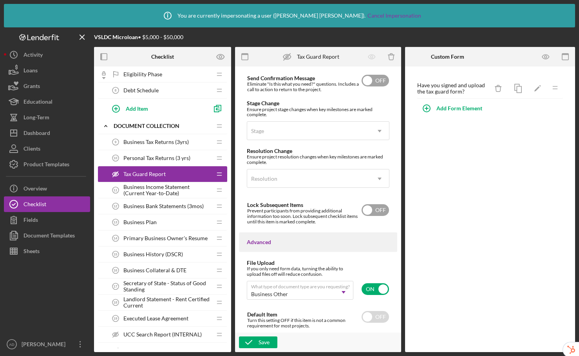
scroll to position [580, 0]
click at [257, 346] on icon "button" at bounding box center [249, 343] width 20 height 20
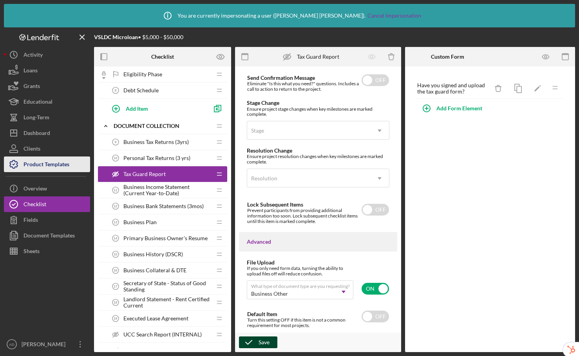
click at [37, 166] on div "Product Templates" at bounding box center [46, 166] width 46 height 18
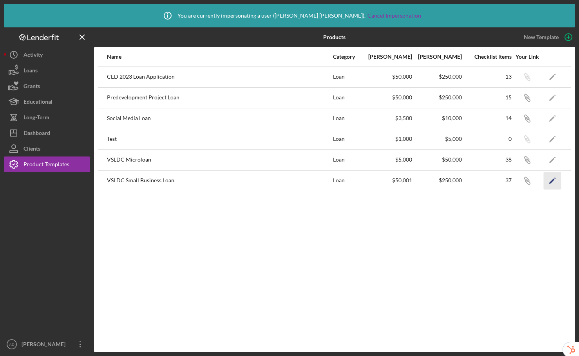
click at [548, 181] on icon "Icon/Edit" at bounding box center [552, 181] width 18 height 18
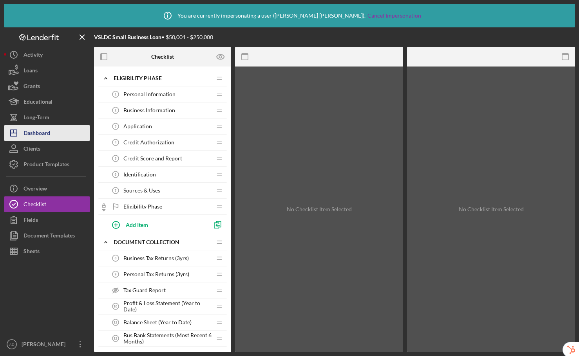
click at [41, 135] on div "Dashboard" at bounding box center [36, 134] width 27 height 18
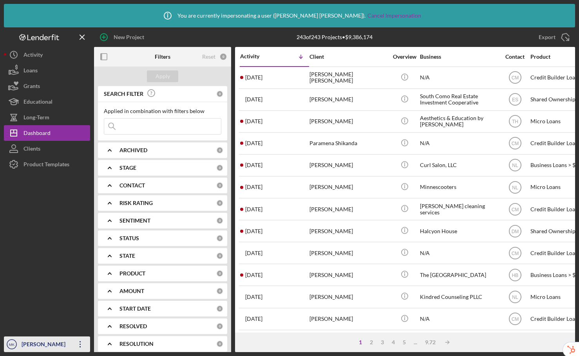
click at [41, 347] on div "[PERSON_NAME]" at bounding box center [45, 346] width 51 height 18
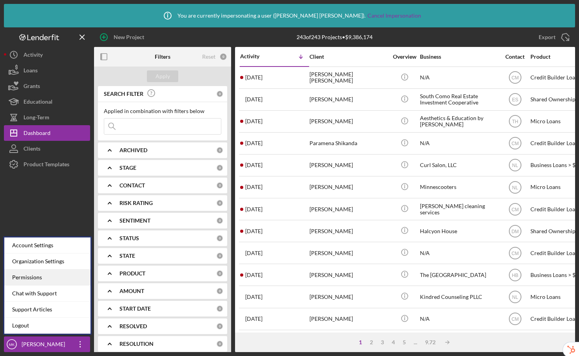
click at [48, 273] on div "Permissions" at bounding box center [47, 278] width 86 height 16
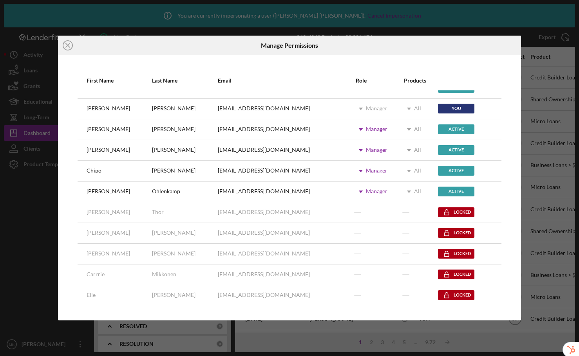
scroll to position [158, 0]
